Goal: Task Accomplishment & Management: Manage account settings

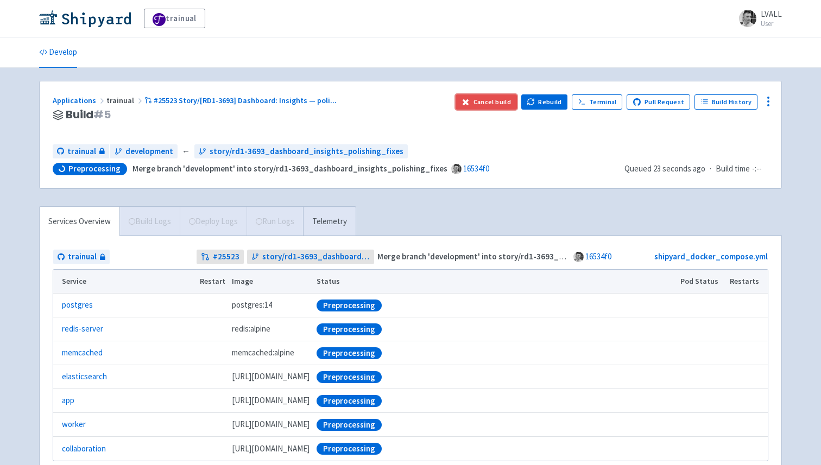
click at [489, 100] on button "Cancel build" at bounding box center [486, 102] width 61 height 15
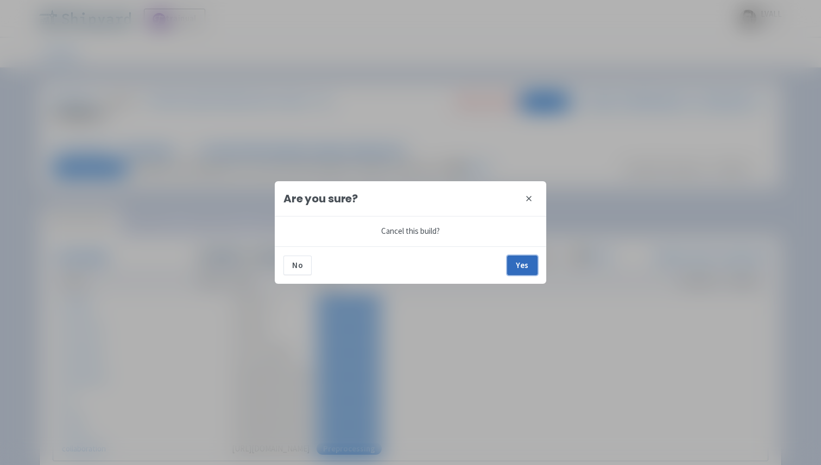
click at [523, 260] on button "Yes" at bounding box center [522, 266] width 30 height 20
